Goal: Task Accomplishment & Management: Use online tool/utility

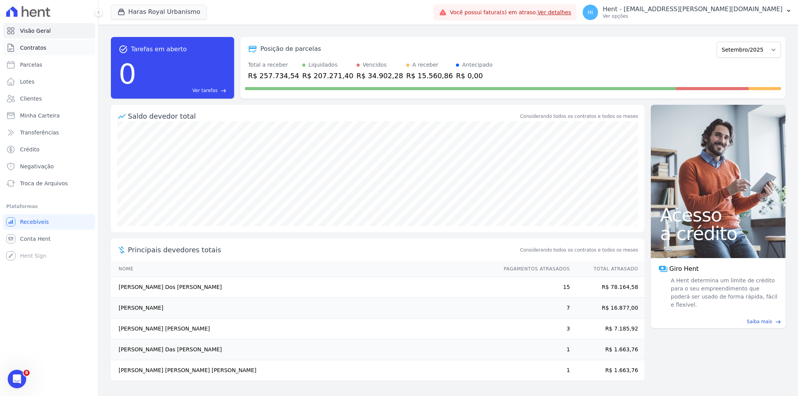
click at [41, 51] on span "Contratos" at bounding box center [33, 48] width 26 height 8
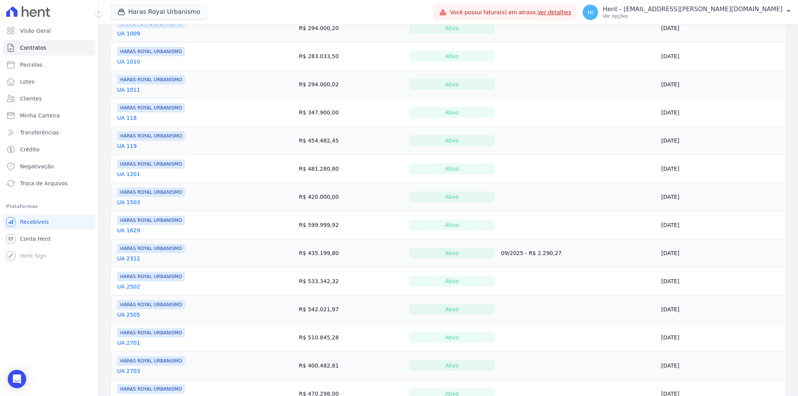
scroll to position [171, 0]
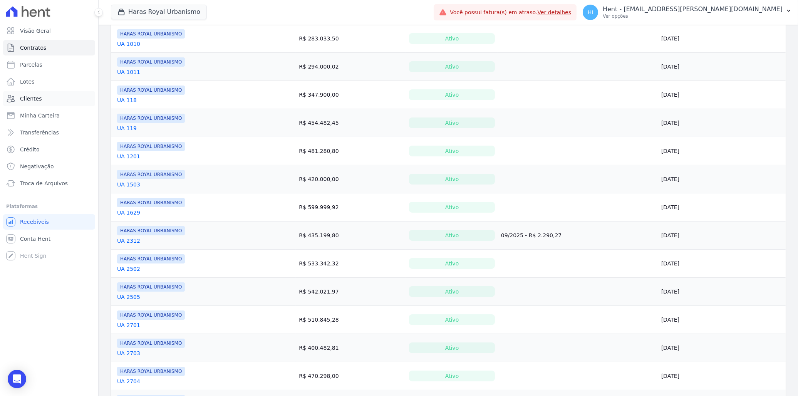
click at [34, 99] on span "Clientes" at bounding box center [31, 99] width 22 height 8
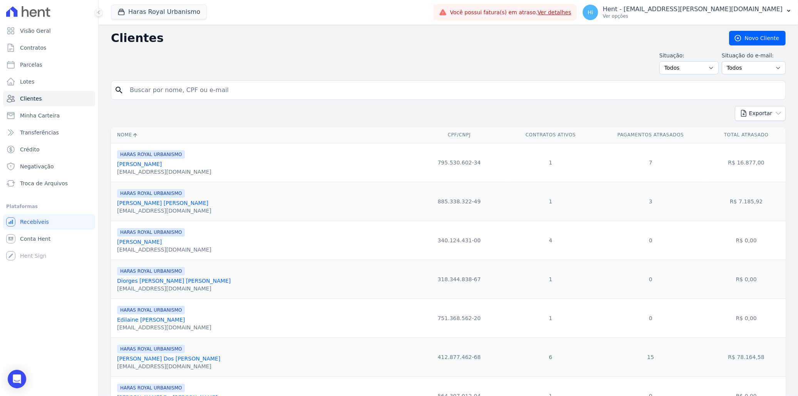
click at [280, 93] on input "search" at bounding box center [453, 89] width 657 height 15
click at [412, 218] on td "885.338.322-49" at bounding box center [460, 201] width 96 height 39
click at [149, 204] on link "Camila Lima Pereira" at bounding box center [162, 203] width 91 height 6
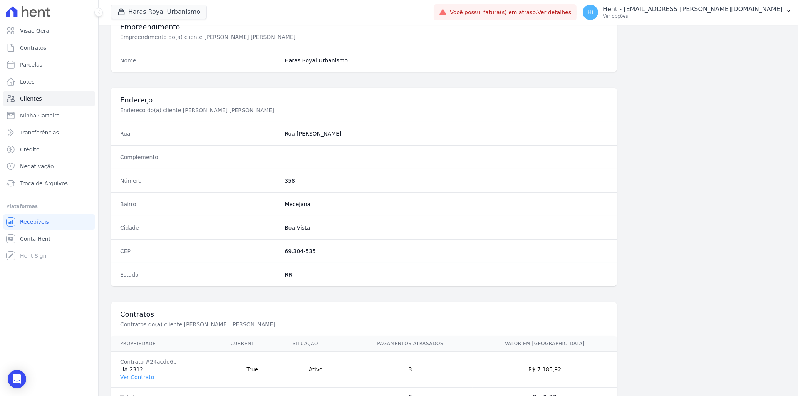
scroll to position [325, 0]
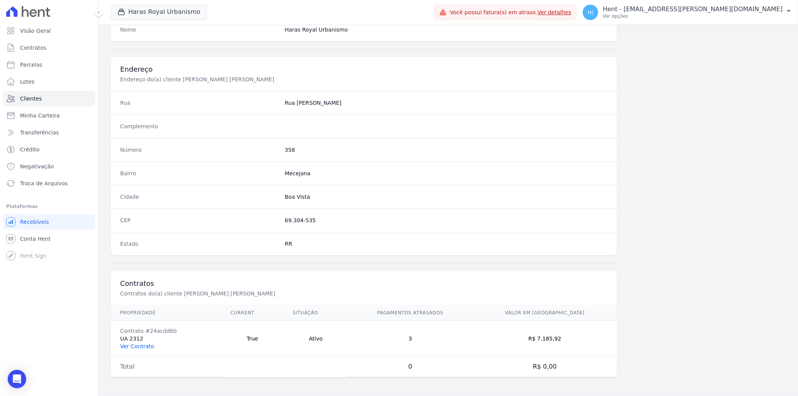
click at [143, 345] on link "Ver Contrato" at bounding box center [137, 346] width 34 height 6
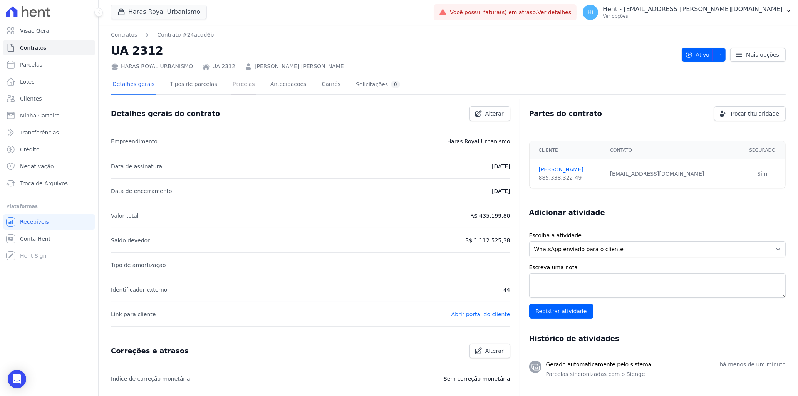
click at [233, 89] on link "Parcelas" at bounding box center [243, 85] width 25 height 20
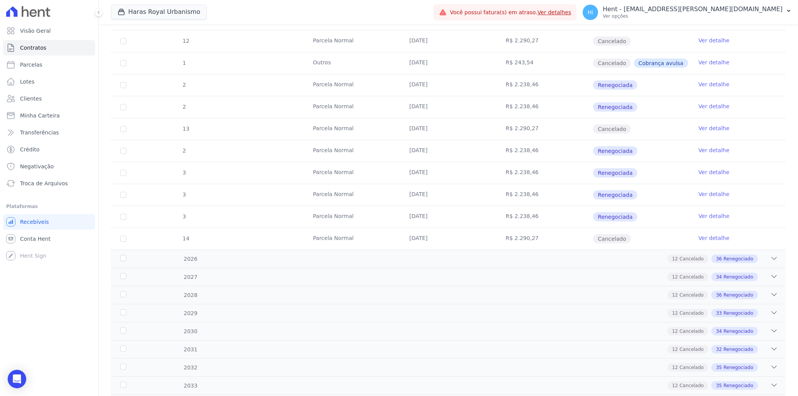
scroll to position [513, 0]
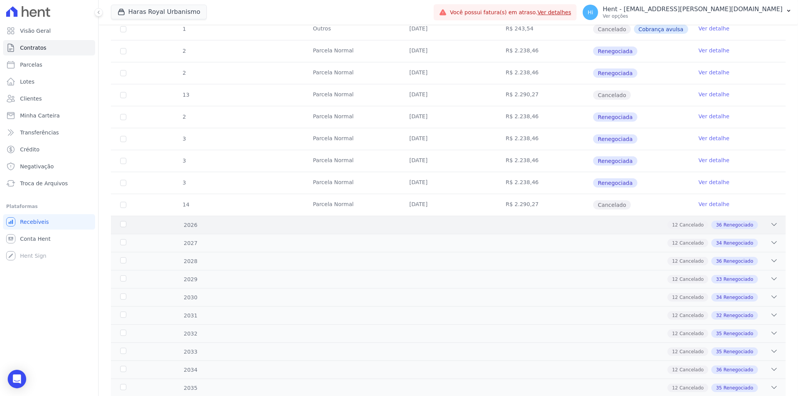
click at [746, 221] on div "36 Renegociado" at bounding box center [734, 225] width 47 height 8
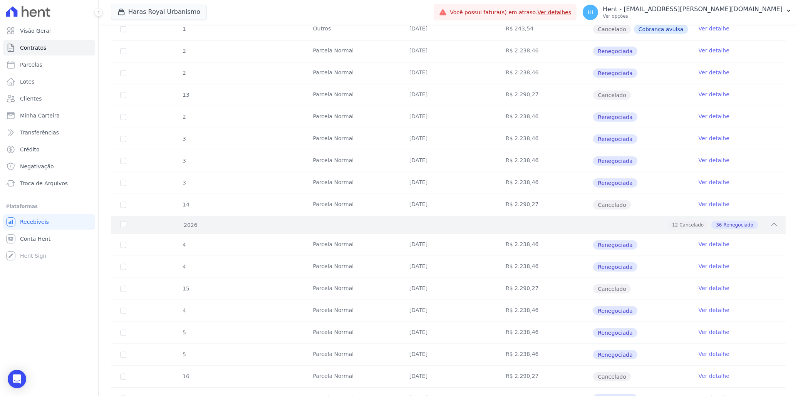
click at [771, 221] on icon at bounding box center [774, 225] width 8 height 8
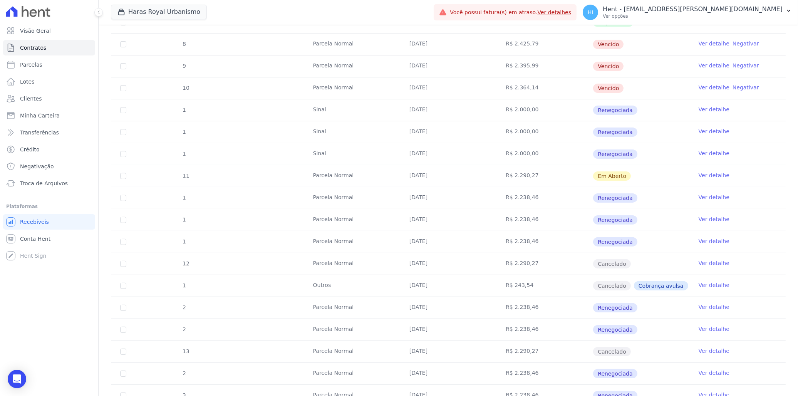
scroll to position [214, 0]
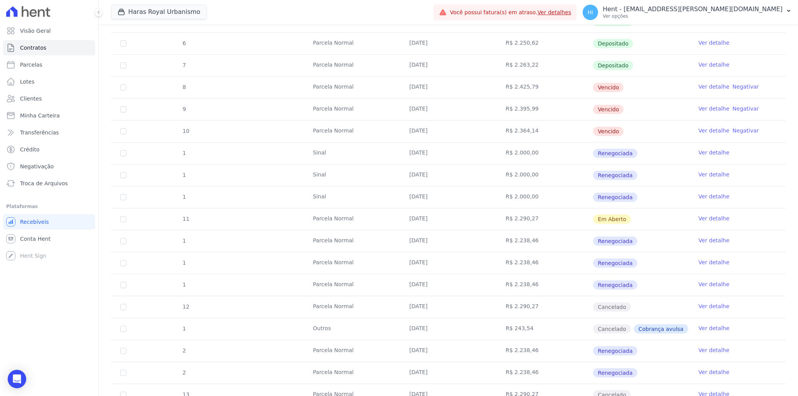
click at [707, 152] on link "Ver detalhe" at bounding box center [714, 153] width 31 height 8
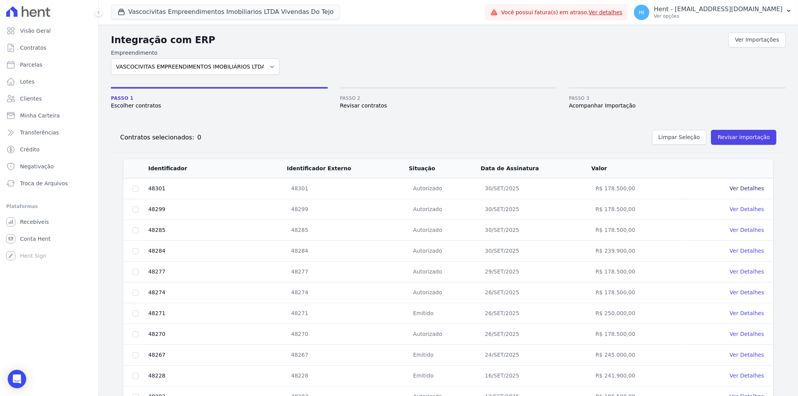
click at [730, 187] on link "Ver Detalhes" at bounding box center [747, 188] width 34 height 6
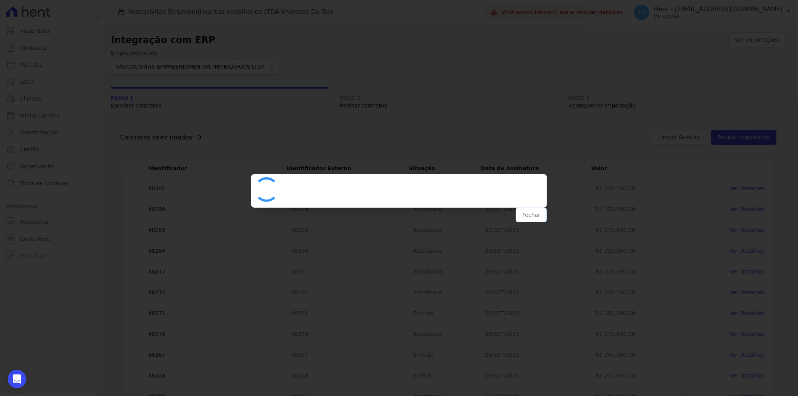
click at [533, 218] on button "Fechar" at bounding box center [531, 215] width 31 height 15
